Goal: Browse casually

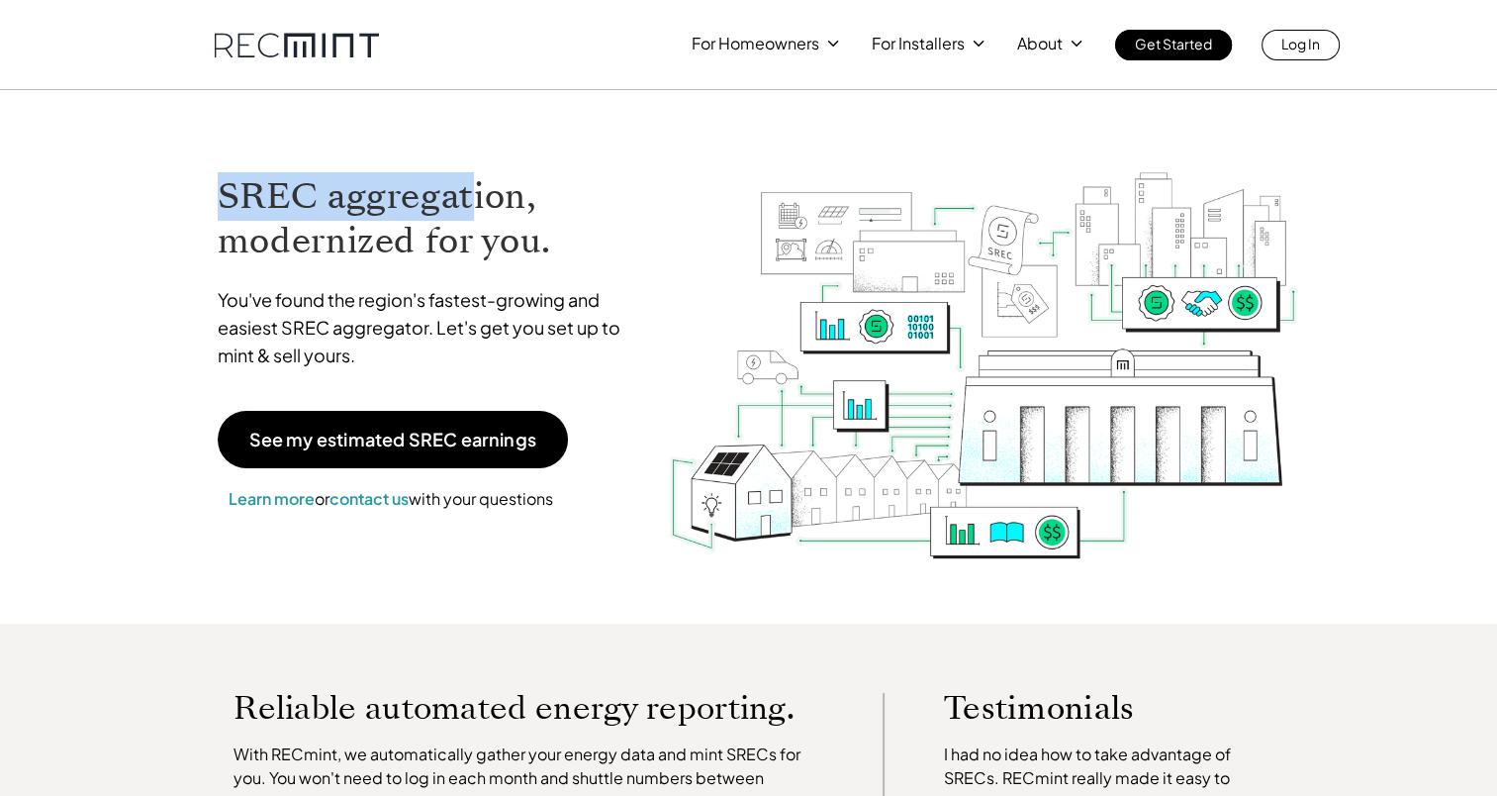
drag, startPoint x: 226, startPoint y: 188, endPoint x: 475, endPoint y: 198, distance: 249.5
click at [475, 198] on h1 "SREC aggregation, modernized for you." at bounding box center [428, 218] width 421 height 89
drag, startPoint x: 475, startPoint y: 198, endPoint x: 432, endPoint y: 198, distance: 42.5
copy h1 "SREC aggregat"
